Goal: Find contact information: Find contact information

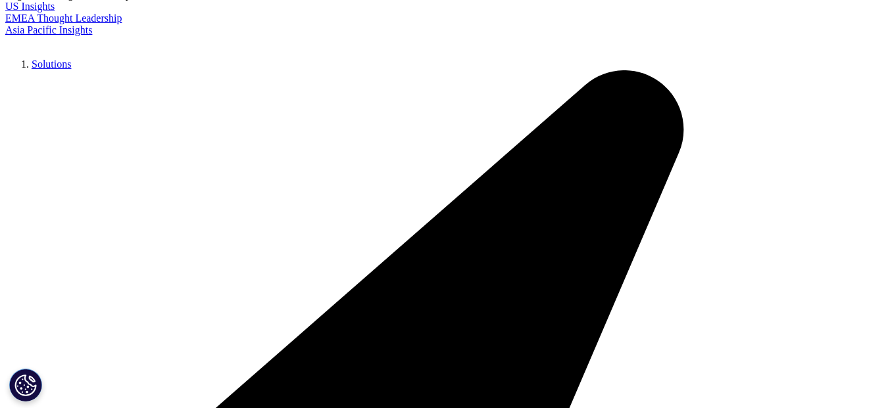
scroll to position [66, 0]
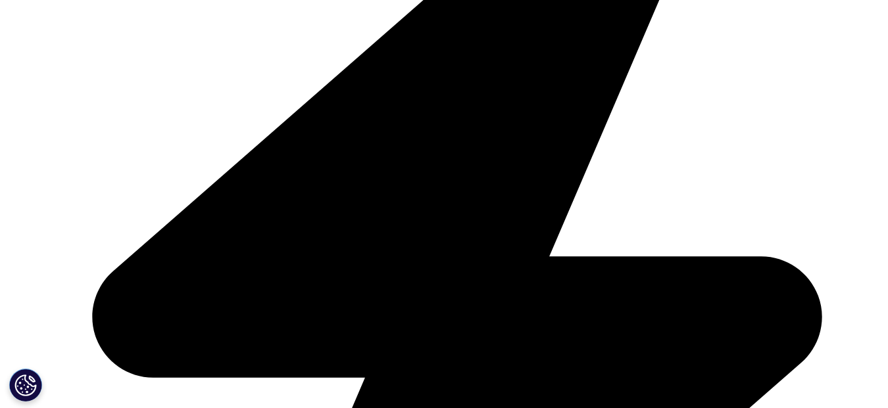
scroll to position [1462, 0]
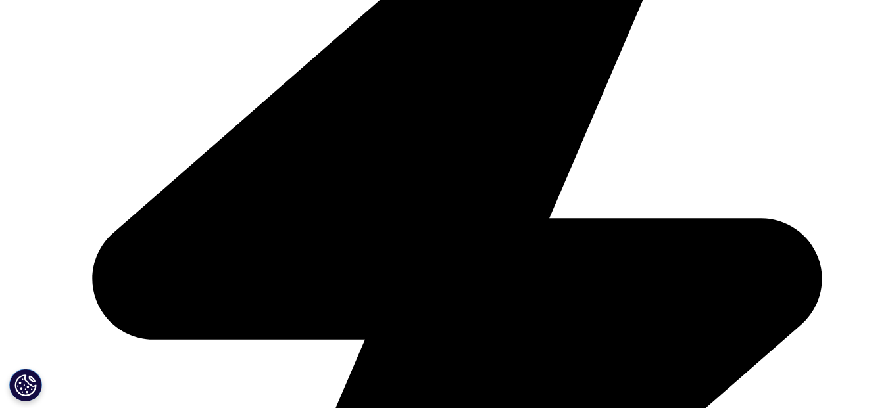
checkbox input "true"
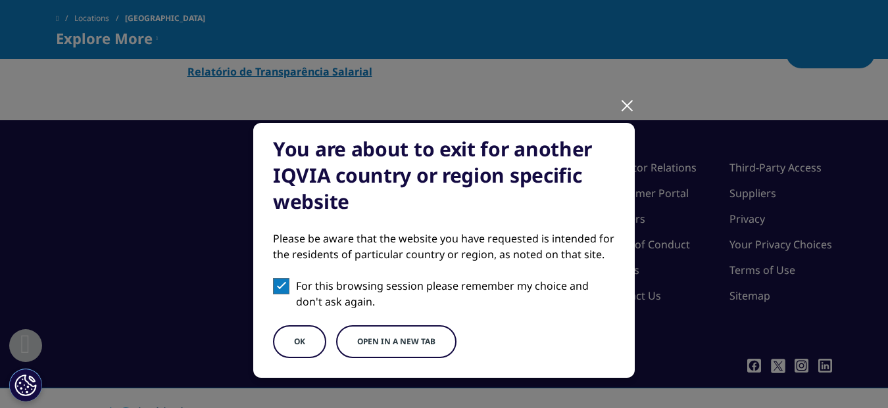
click at [291, 328] on button "OK" at bounding box center [299, 341] width 53 height 33
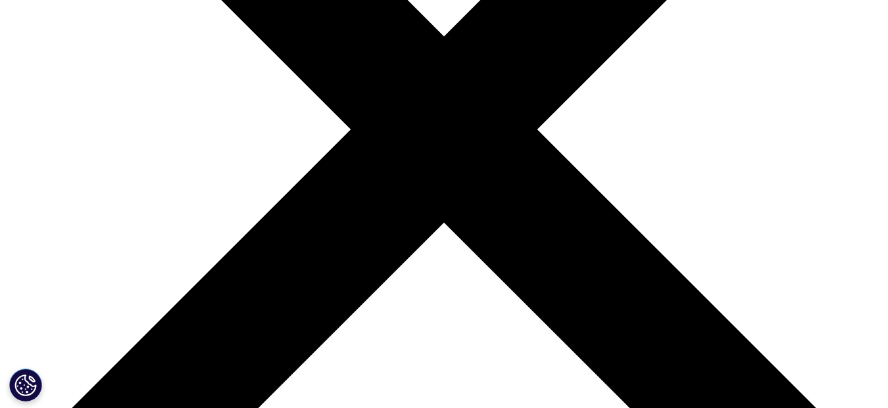
scroll to position [263, 0]
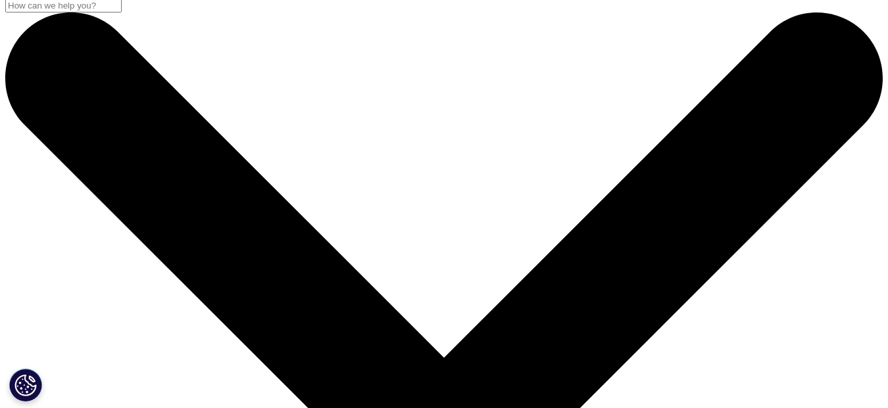
scroll to position [0, 0]
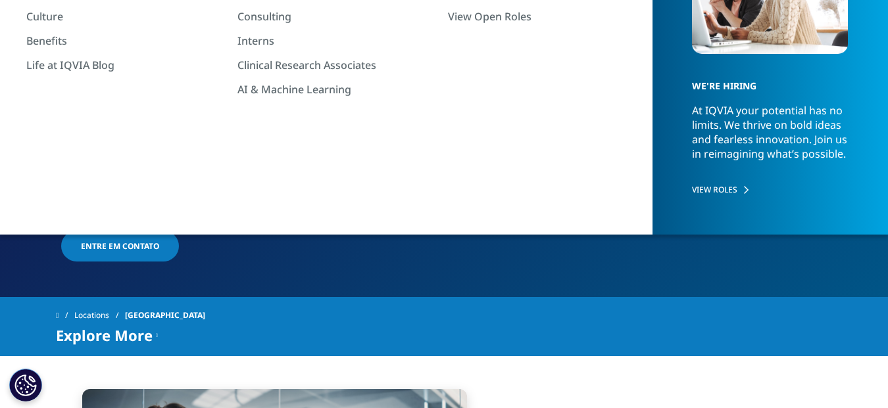
click at [141, 241] on span "Entre em contato" at bounding box center [120, 246] width 78 height 11
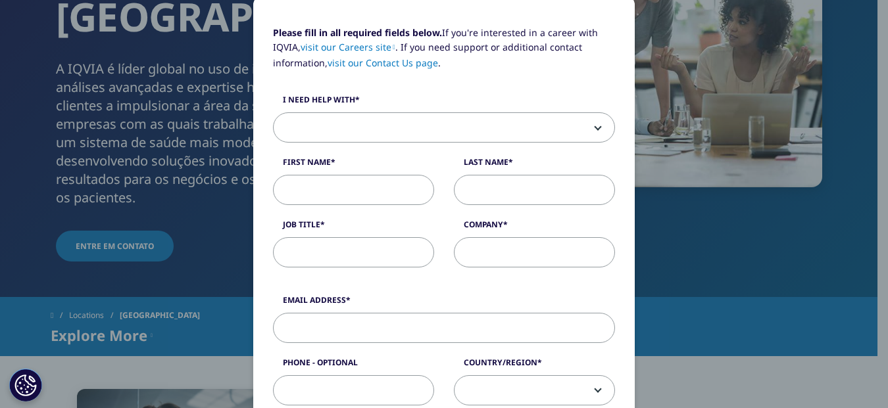
scroll to position [66, 0]
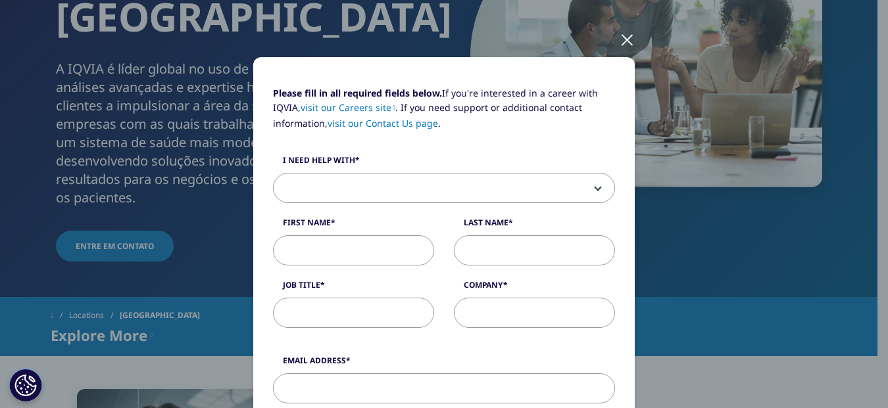
click at [337, 190] on span at bounding box center [444, 189] width 341 height 30
click at [395, 152] on div "Please fill in all required fields below. If you're interested in a career with…" at bounding box center [444, 214] width 362 height 256
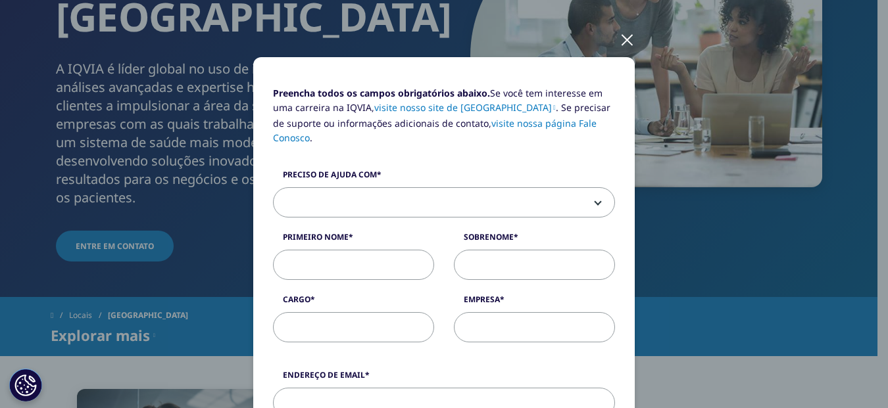
click at [382, 188] on span at bounding box center [444, 203] width 341 height 30
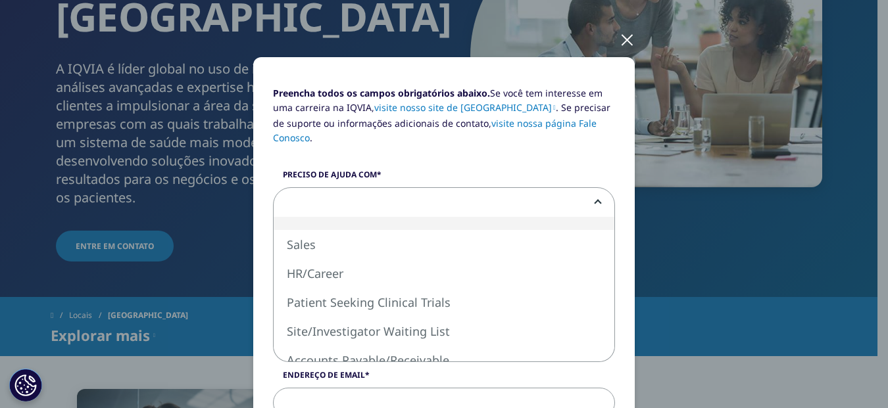
scroll to position [132, 0]
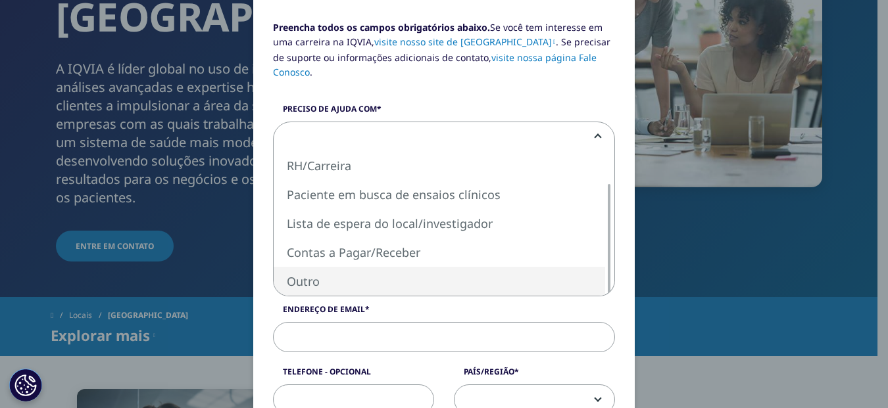
select select "Other"
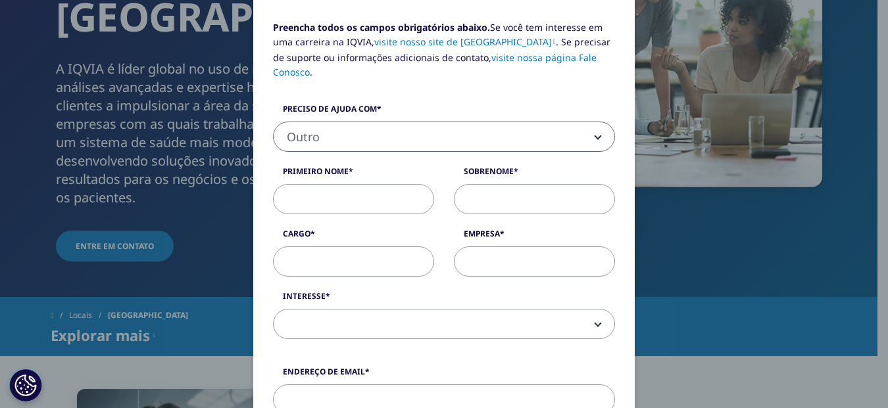
click at [332, 206] on input "Primeiro nome" at bounding box center [353, 199] width 161 height 30
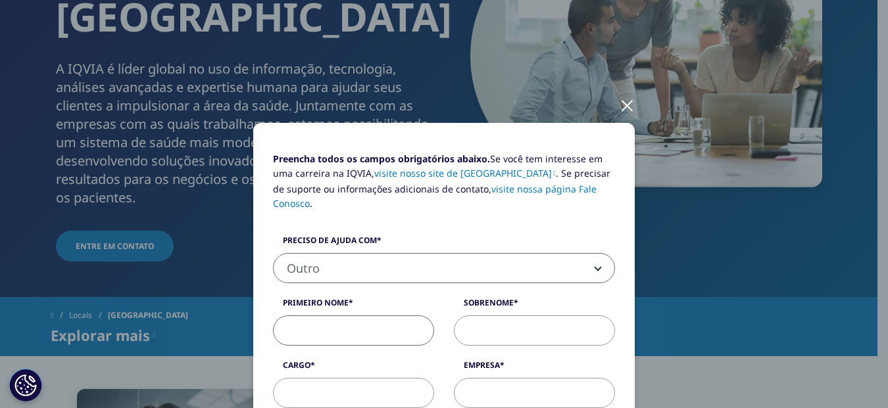
click at [623, 101] on div at bounding box center [626, 105] width 15 height 36
